Goal: Information Seeking & Learning: Find specific fact

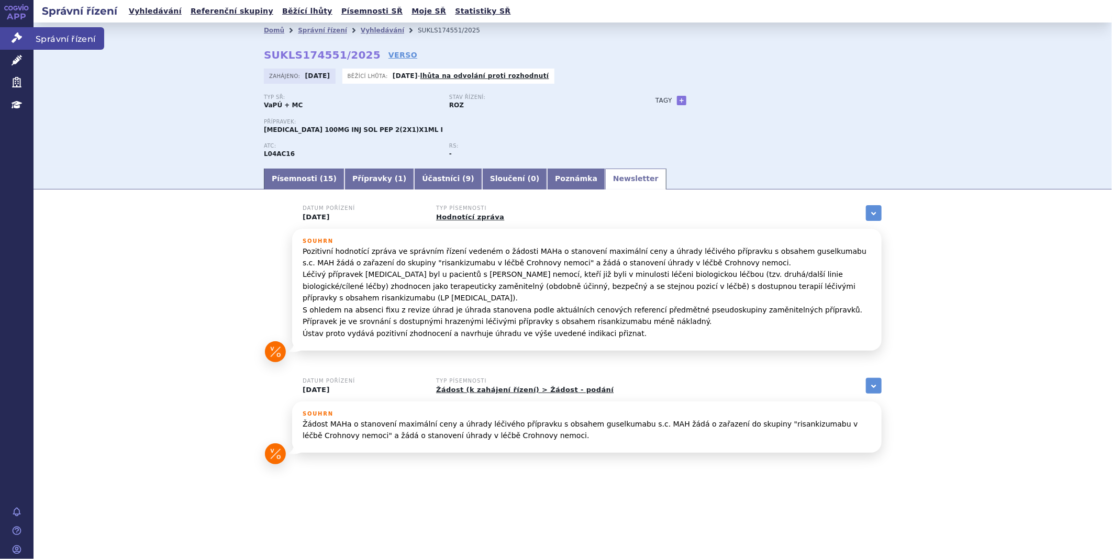
click at [12, 46] on link "Správní řízení" at bounding box center [16, 38] width 33 height 22
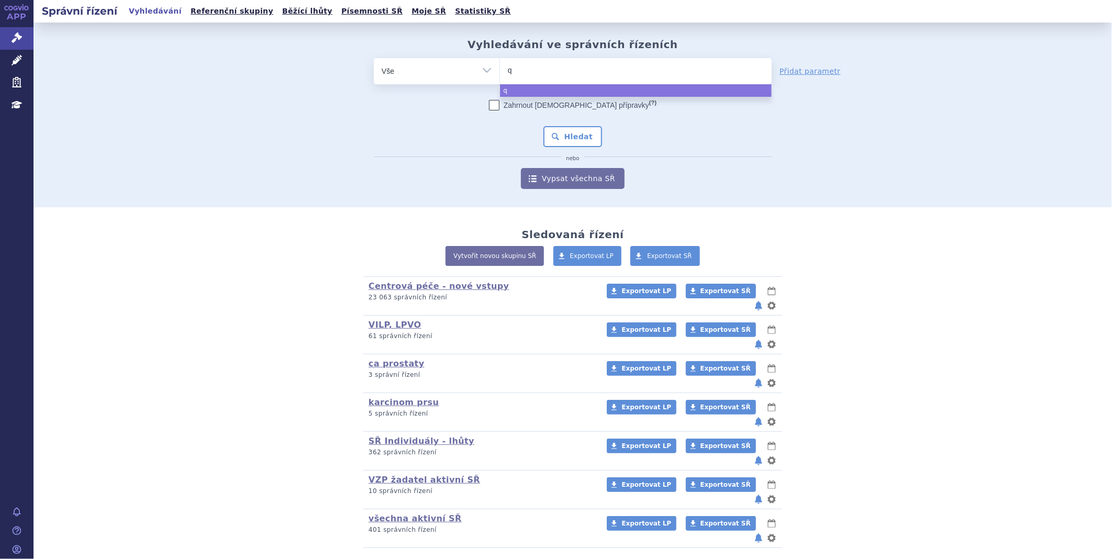
type input "qi"
type input "qin"
type input "qinl"
type input "qinlo"
type input "qinloc"
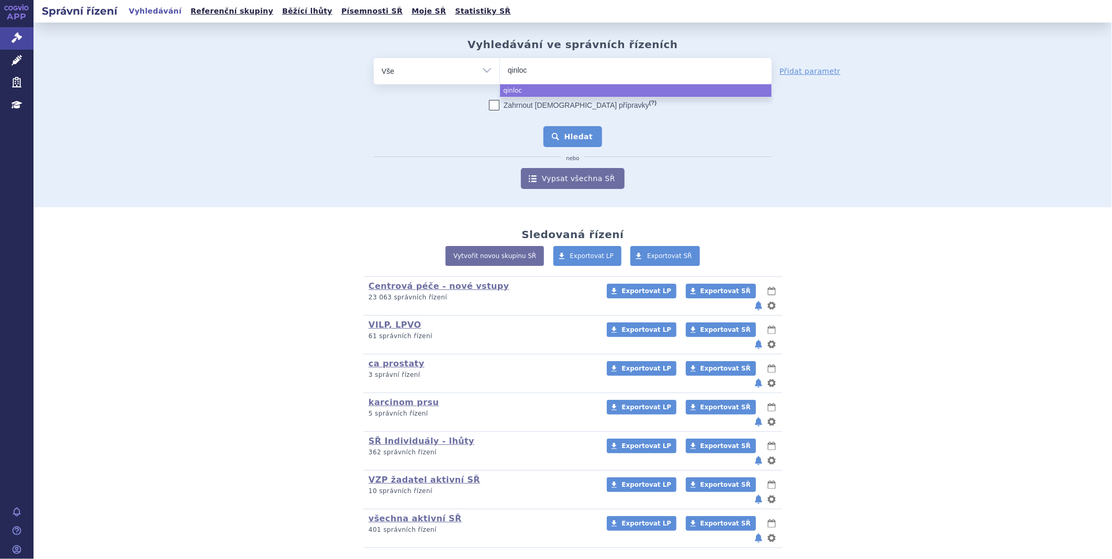
select select "qinloc"
click at [564, 130] on button "Hledat" at bounding box center [572, 136] width 59 height 21
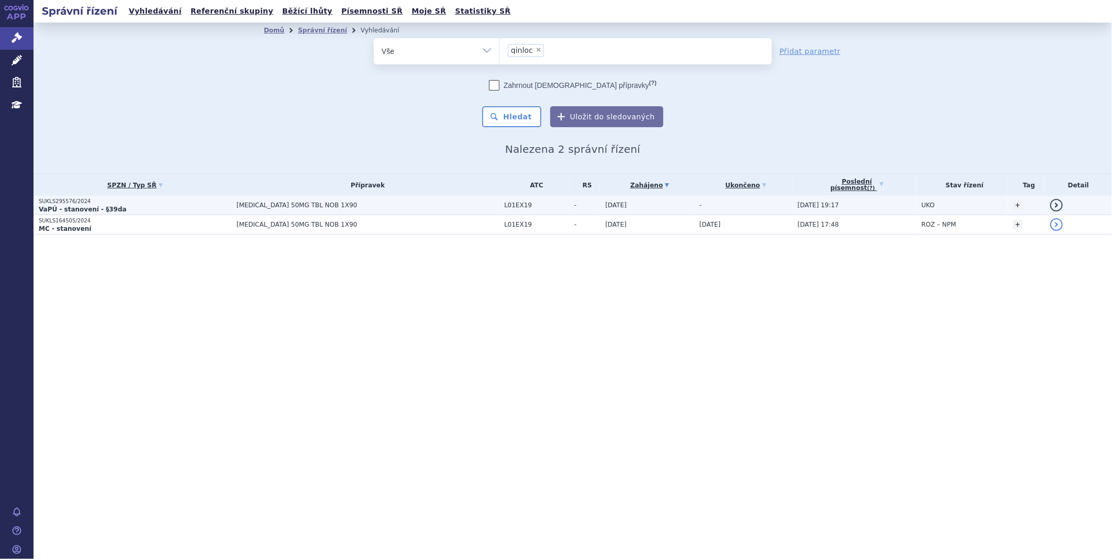
click at [51, 201] on p "SUKLS295576/2024" at bounding box center [135, 201] width 193 height 7
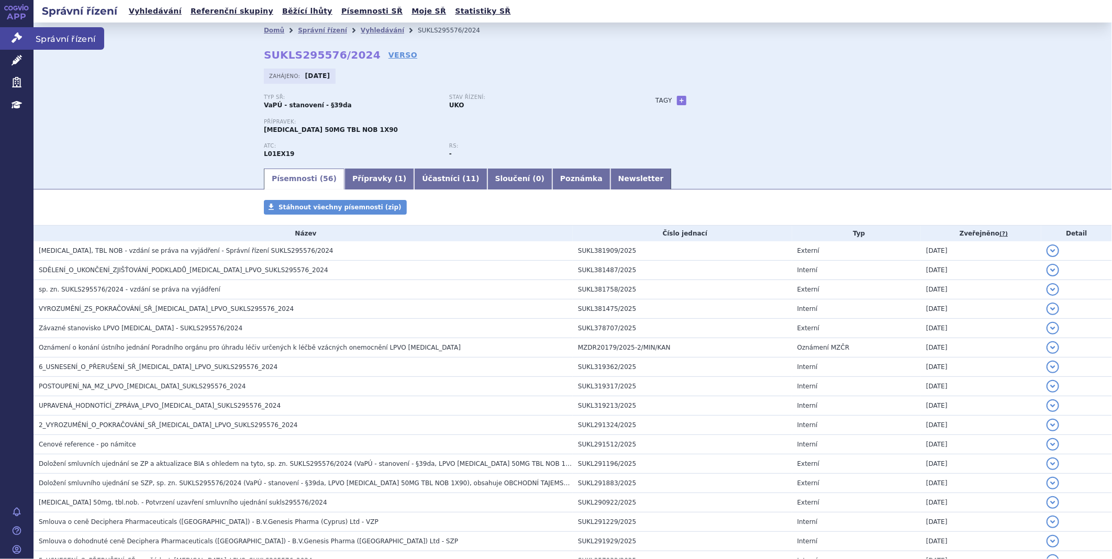
click at [12, 35] on icon at bounding box center [17, 37] width 10 height 10
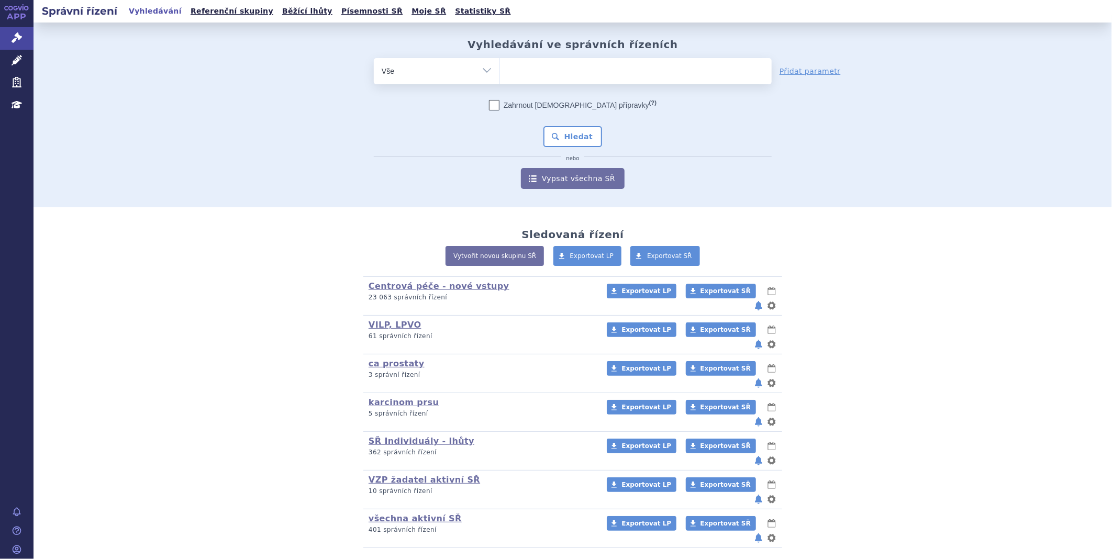
type input "SUKLS192952/2025"
select select "SUKLS192952/2025"
click at [581, 137] on button "Hledat" at bounding box center [572, 136] width 59 height 21
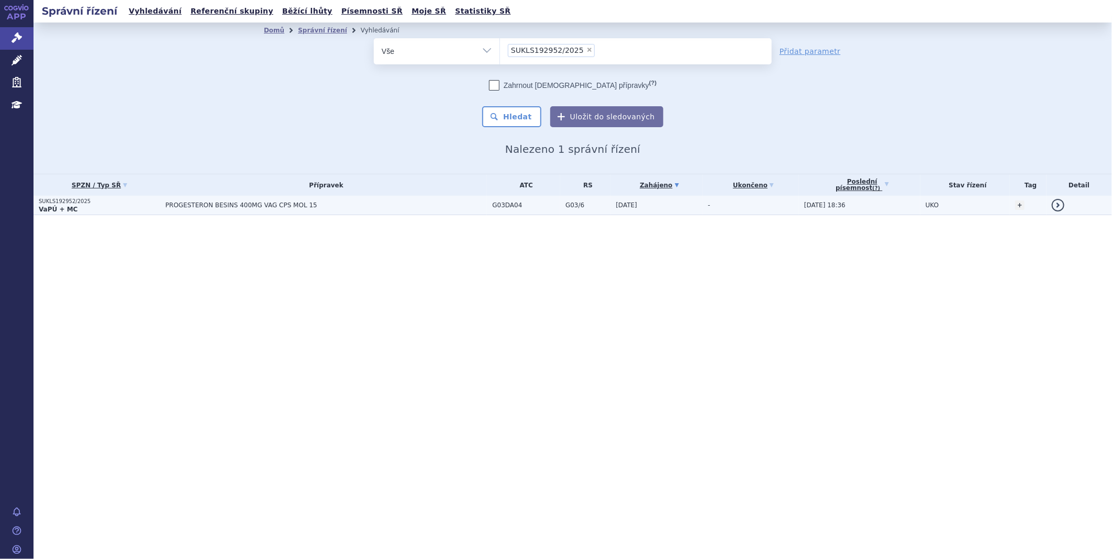
click at [182, 203] on span "PROGESTERON BESINS 400MG VAG CPS MOL 15" at bounding box center [296, 204] width 262 height 7
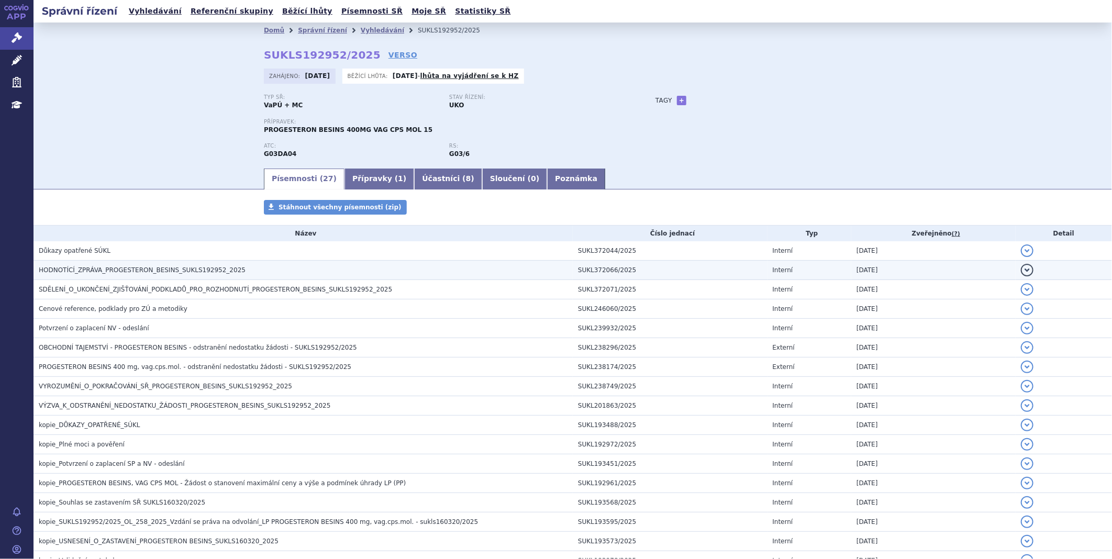
click at [161, 269] on span "HODNOTÍCÍ_ZPRÁVA_PROGESTERON_BESINS_SUKLS192952_2025" at bounding box center [142, 269] width 207 height 7
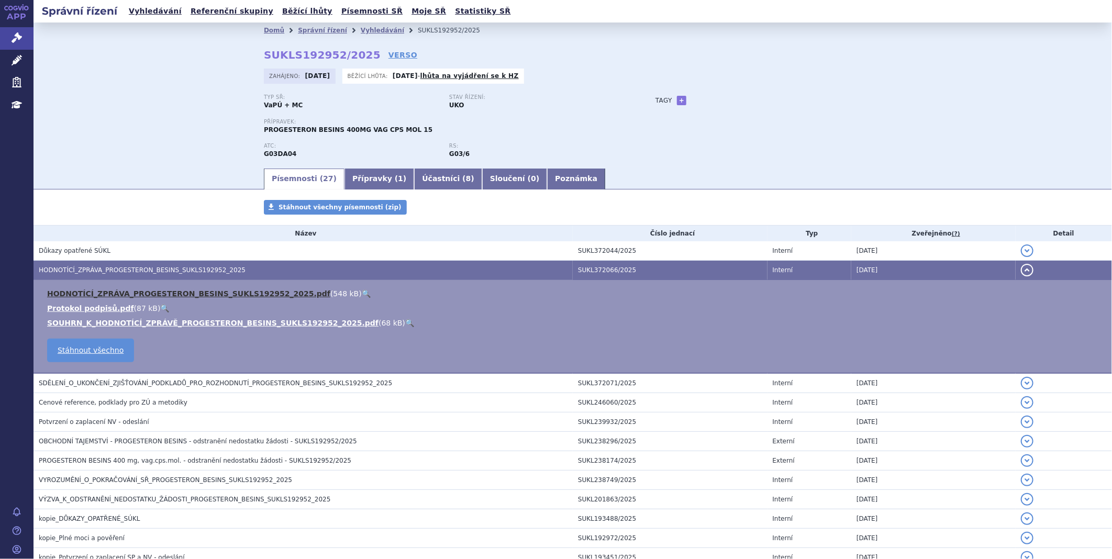
click at [154, 292] on link "HODNOTÍCÍ_ZPRÁVA_PROGESTERON_BESINS_SUKLS192952_2025.pdf" at bounding box center [188, 293] width 283 height 8
